Goal: Task Accomplishment & Management: Manage account settings

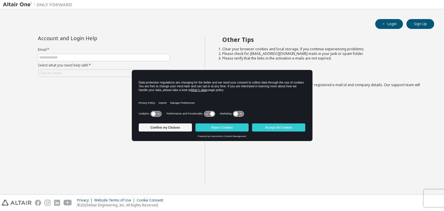
click at [157, 111] on icon at bounding box center [156, 113] width 11 height 5
click at [239, 115] on icon at bounding box center [238, 113] width 11 height 5
click at [163, 129] on button "Confirm my Choices" at bounding box center [165, 127] width 53 height 8
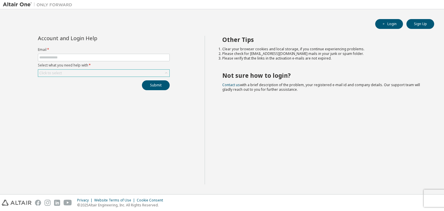
click at [126, 71] on div "Click to select" at bounding box center [103, 73] width 131 height 7
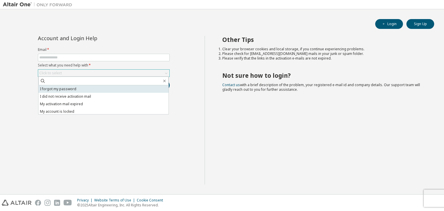
click at [123, 90] on li "I forgot my password" at bounding box center [103, 89] width 130 height 8
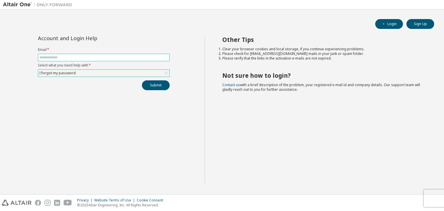
click at [135, 57] on input "text" at bounding box center [103, 57] width 129 height 5
type input "**********"
click at [164, 85] on button "Submit" at bounding box center [156, 85] width 28 height 10
click at [158, 85] on button "Submit" at bounding box center [156, 85] width 28 height 10
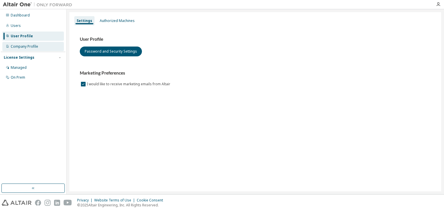
click at [40, 48] on div "Company Profile" at bounding box center [33, 46] width 62 height 9
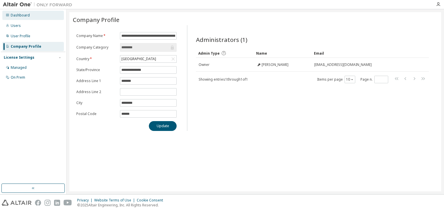
click at [31, 19] on div "Dashboard" at bounding box center [33, 15] width 62 height 9
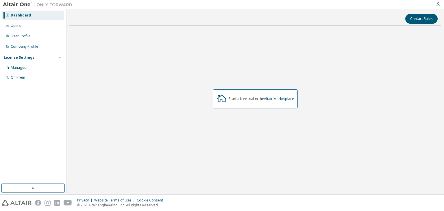
click at [437, 4] on icon "button" at bounding box center [438, 4] width 5 height 5
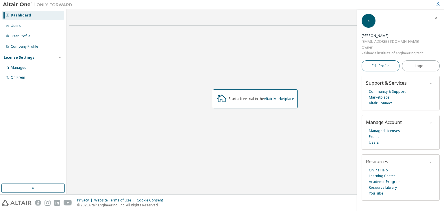
click at [390, 65] on link "Edit Profile" at bounding box center [380, 65] width 38 height 11
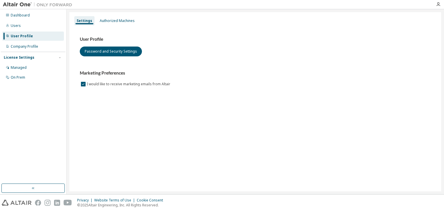
click at [25, 62] on div "License Settings Managed On Prem" at bounding box center [33, 67] width 64 height 31
click at [29, 58] on div "License Settings" at bounding box center [19, 57] width 31 height 5
click at [27, 49] on div "Company Profile" at bounding box center [33, 46] width 62 height 9
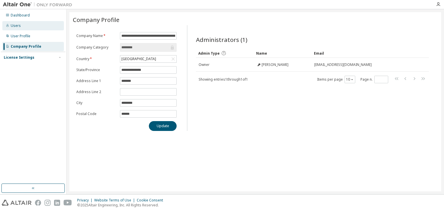
click at [36, 26] on div "Users" at bounding box center [33, 25] width 62 height 9
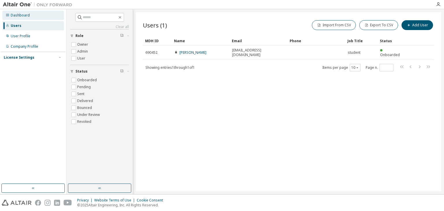
click at [34, 14] on div "Dashboard" at bounding box center [33, 15] width 62 height 9
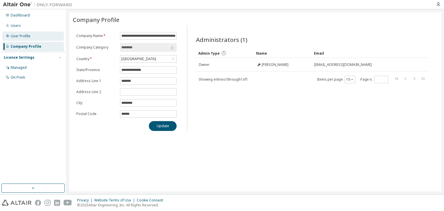
click at [38, 37] on div "User Profile" at bounding box center [33, 35] width 62 height 9
